Goal: Check status

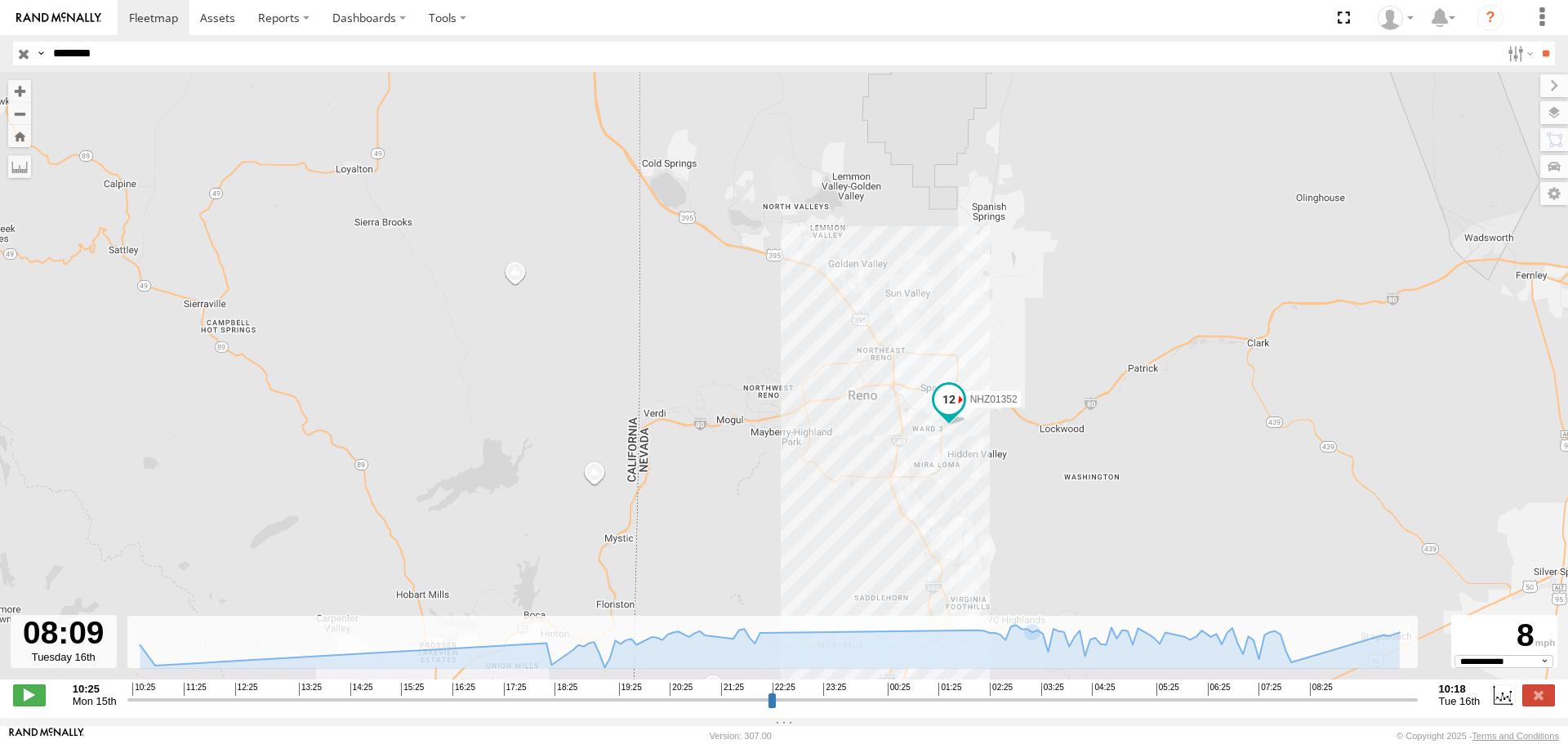
select select "**********"
click at [1536, 42] on input "**" at bounding box center [1545, 53] width 19 height 23
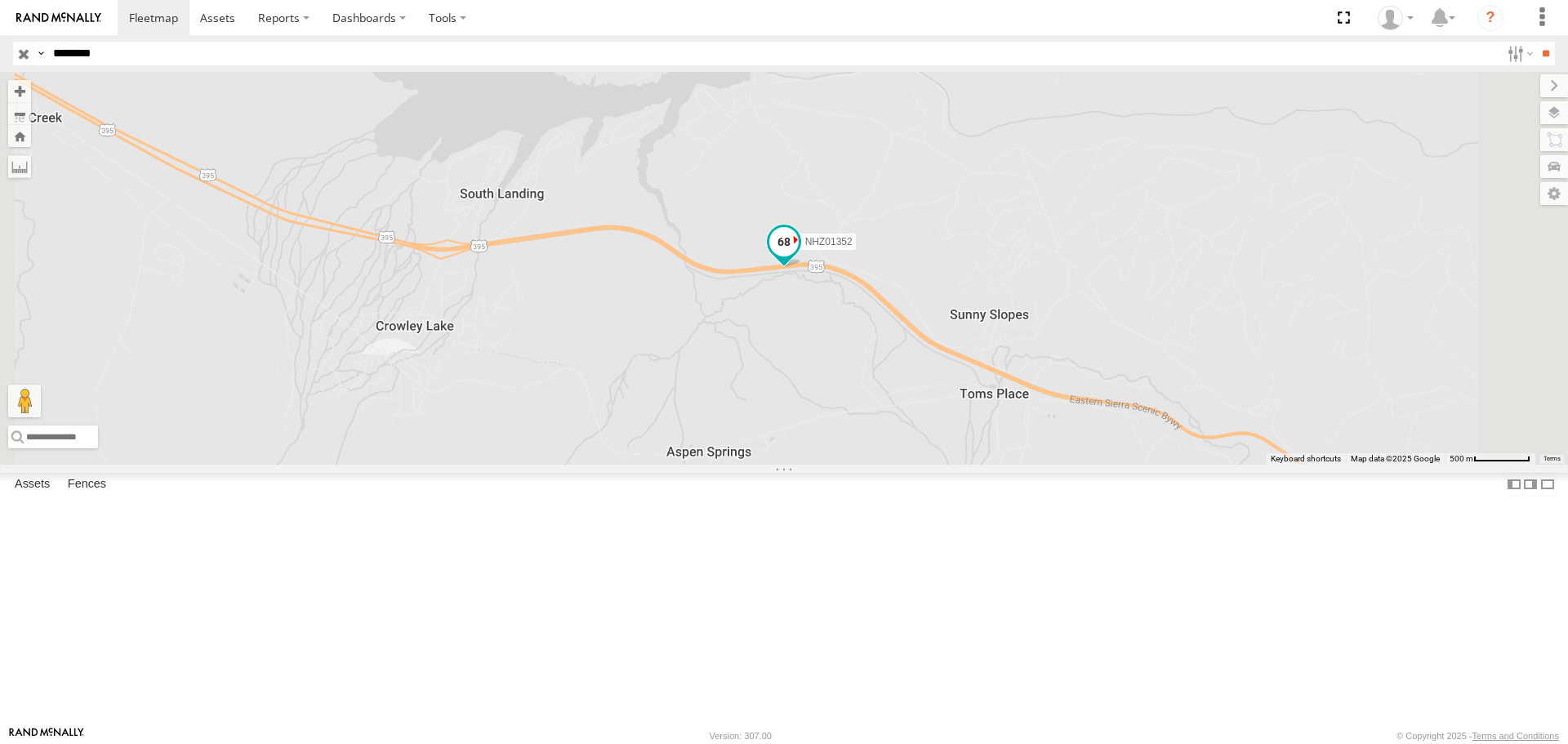
click at [799, 256] on span at bounding box center [784, 242] width 30 height 30
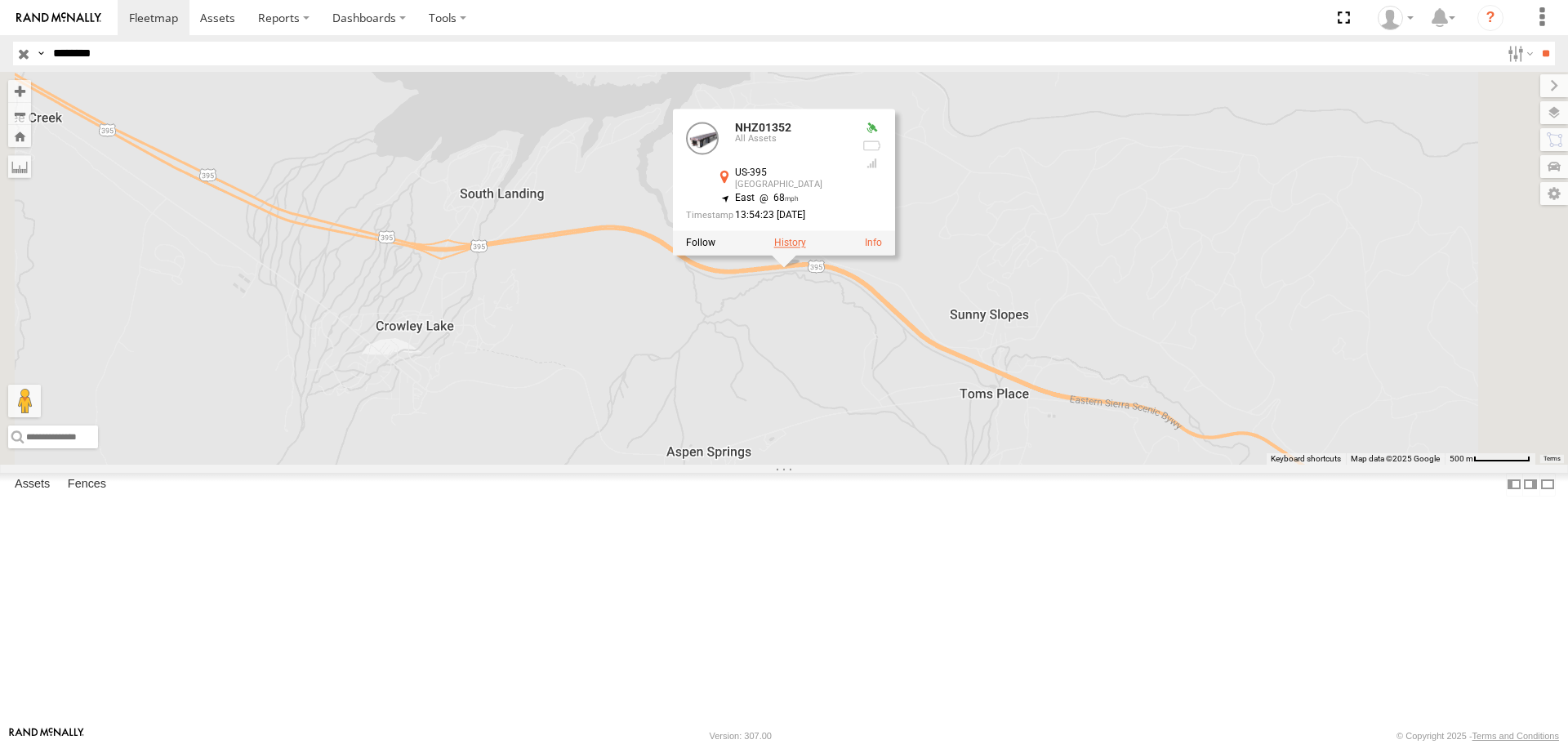
click at [806, 249] on label at bounding box center [790, 243] width 32 height 12
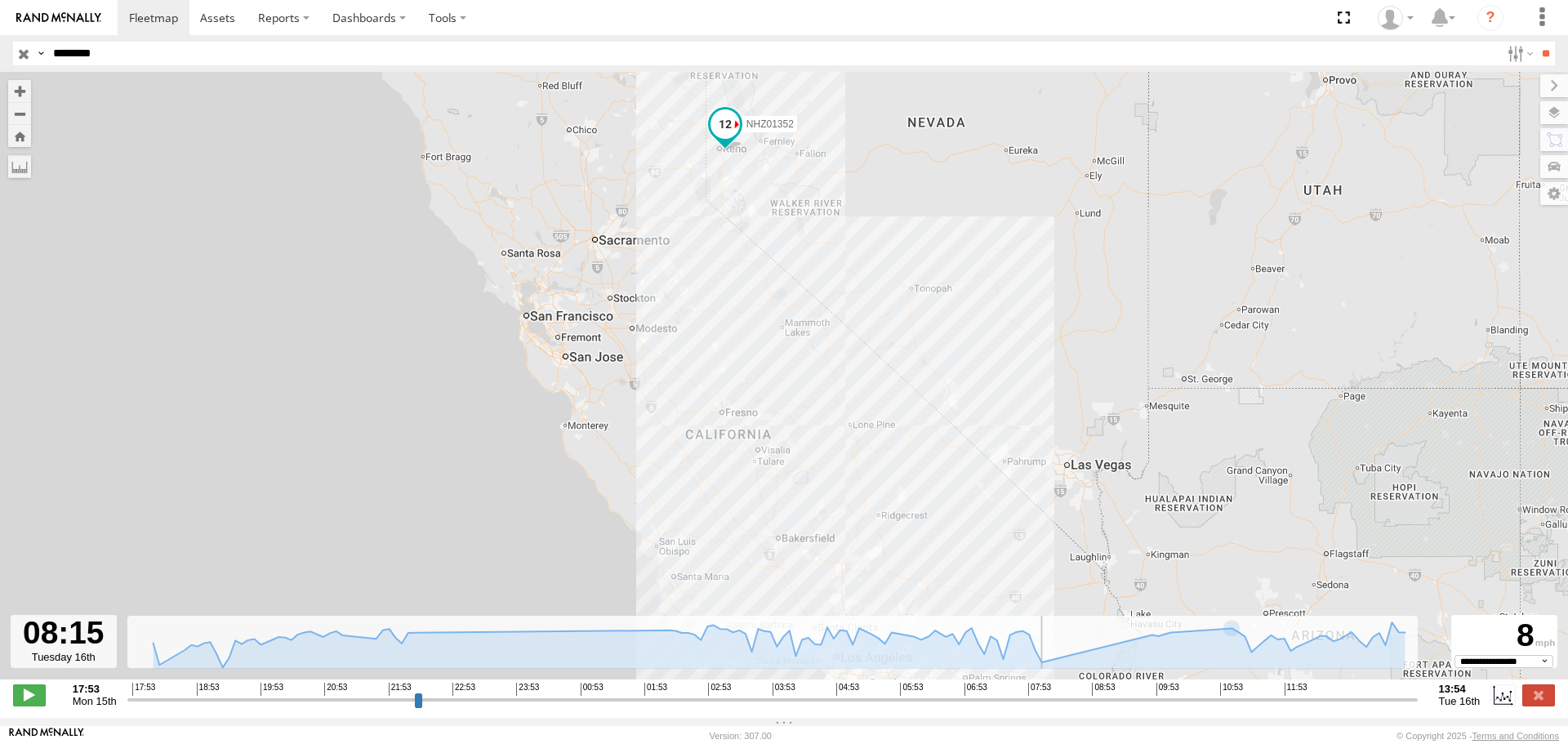
click at [1050, 707] on input "range" at bounding box center [772, 699] width 1290 height 15
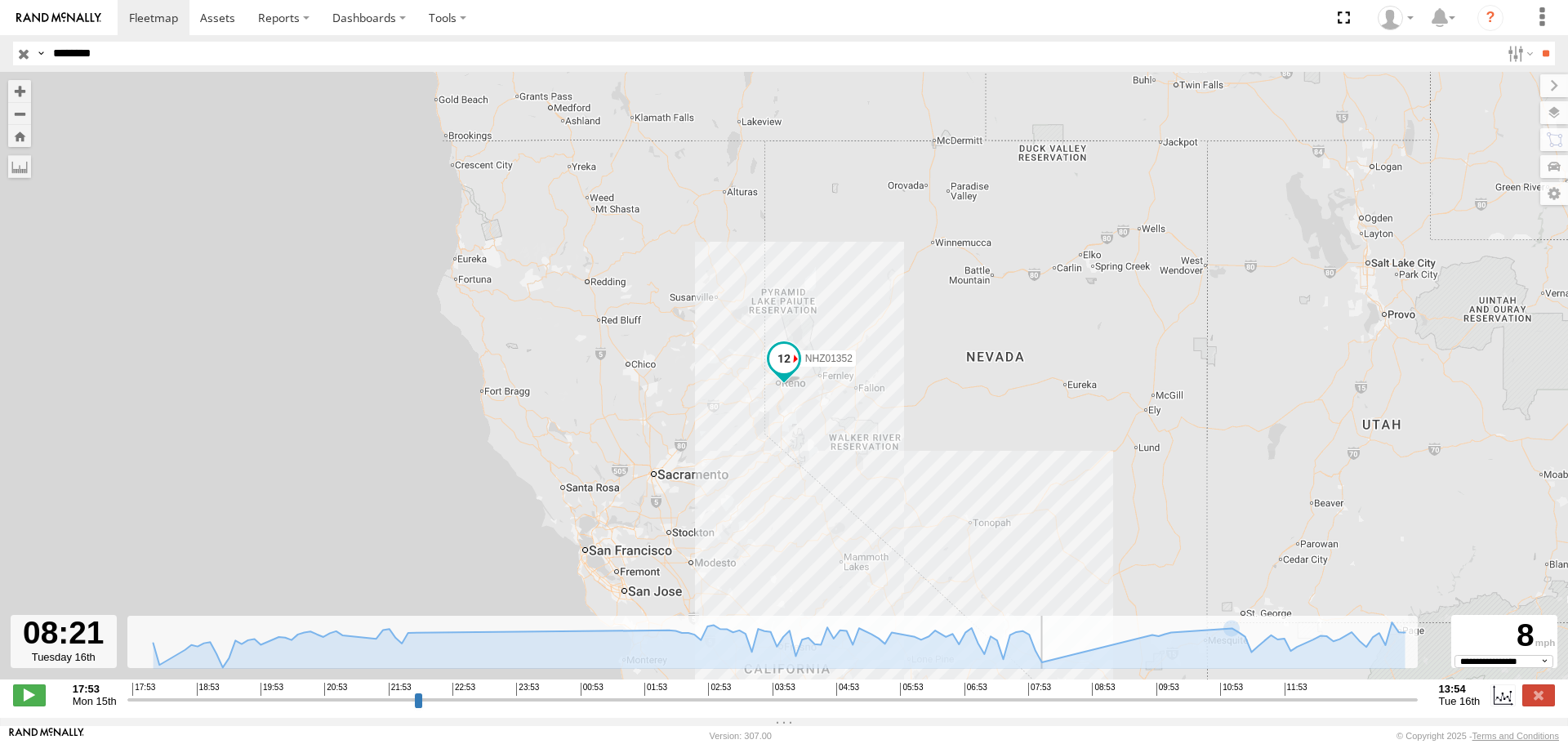
click at [1057, 707] on input "range" at bounding box center [772, 699] width 1290 height 15
click at [1070, 707] on input "range" at bounding box center [772, 699] width 1290 height 15
click at [1093, 707] on input "range" at bounding box center [772, 699] width 1290 height 15
click at [1101, 707] on input "range" at bounding box center [772, 699] width 1290 height 15
click at [1122, 704] on input "range" at bounding box center [772, 699] width 1290 height 15
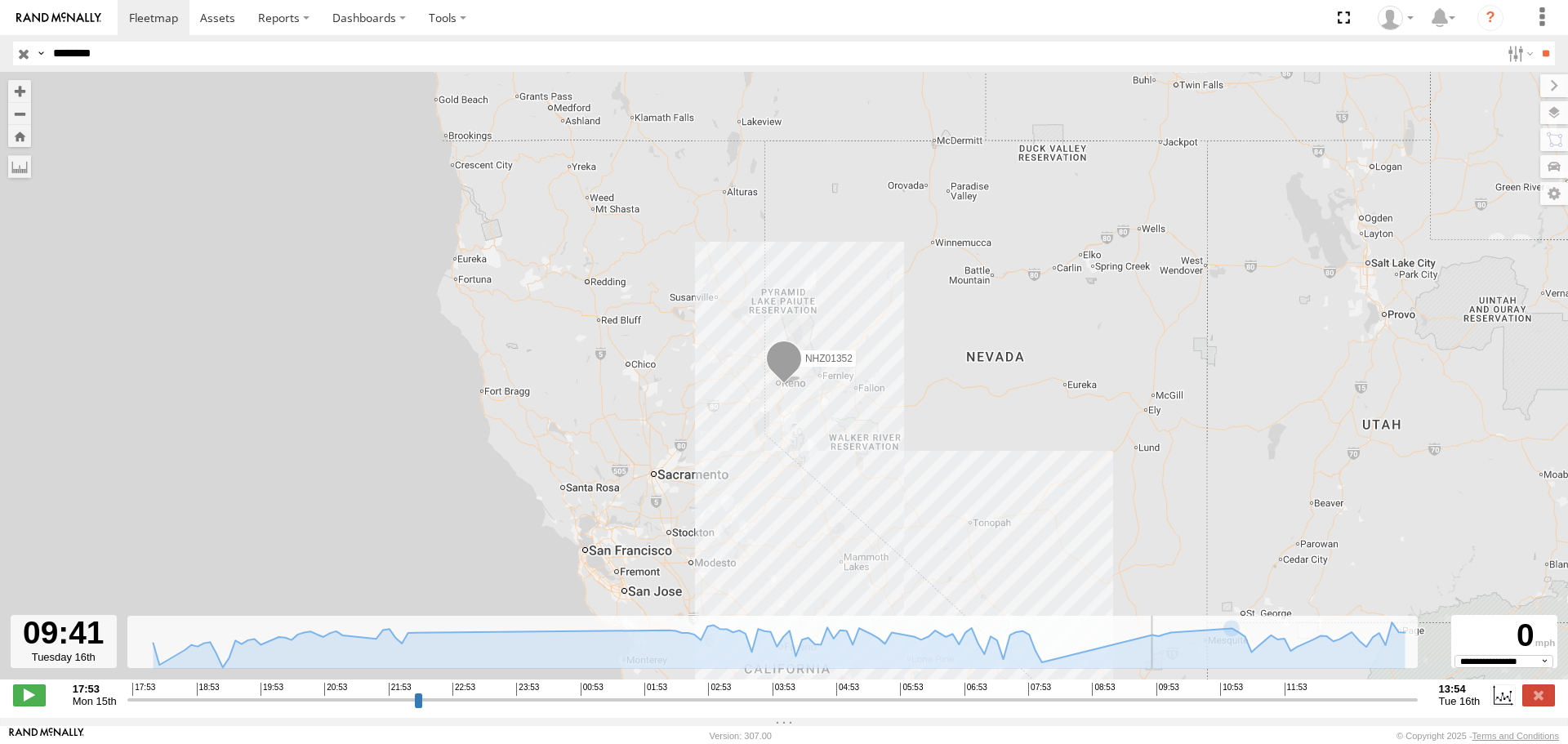
click at [1143, 704] on input "range" at bounding box center [772, 699] width 1290 height 15
click at [1155, 707] on input "range" at bounding box center [772, 699] width 1290 height 15
click at [1166, 707] on input "range" at bounding box center [772, 699] width 1290 height 15
click at [1161, 707] on input "range" at bounding box center [772, 699] width 1290 height 15
type input "**********"
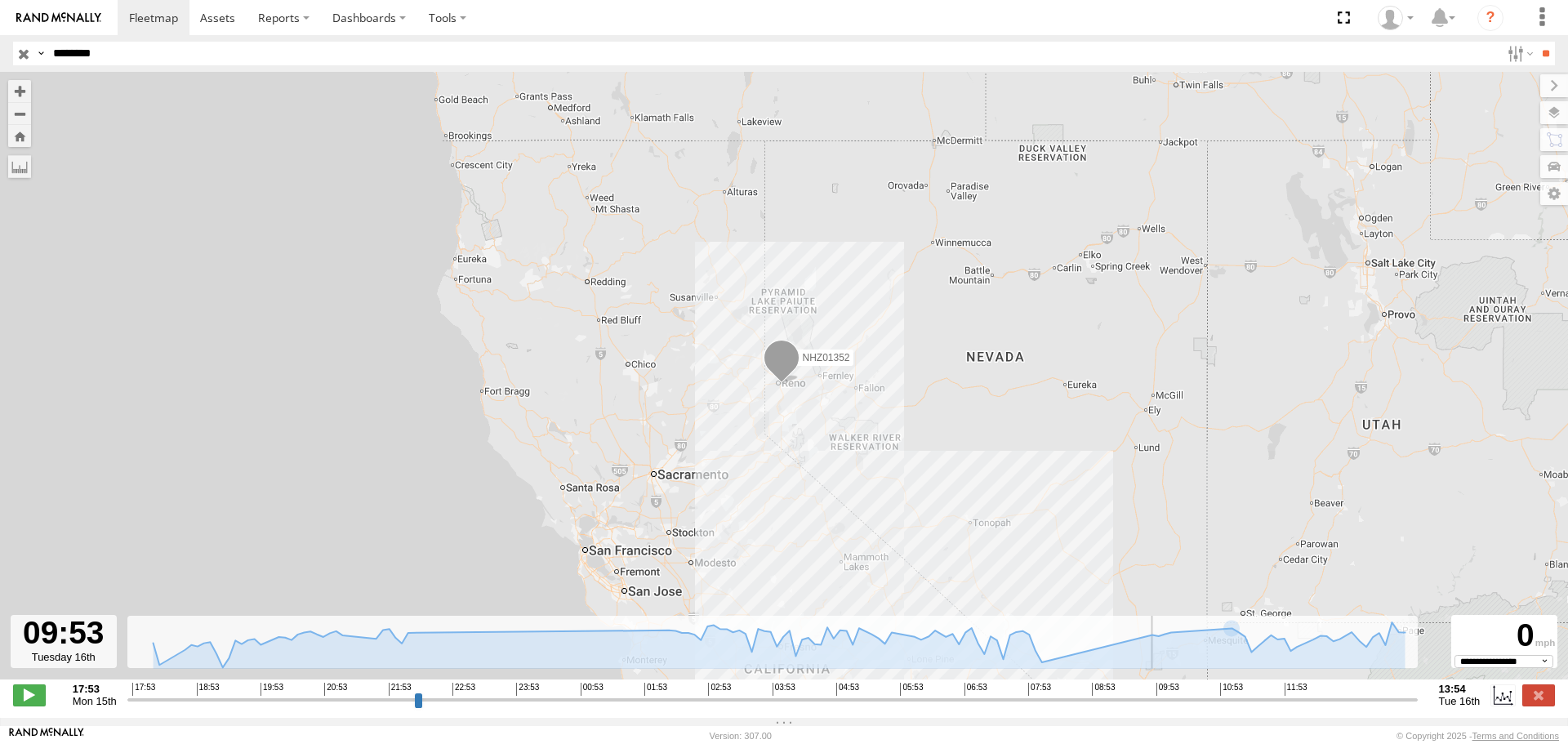
click at [1155, 707] on input "range" at bounding box center [772, 699] width 1290 height 15
